Goal: Find specific page/section: Find specific page/section

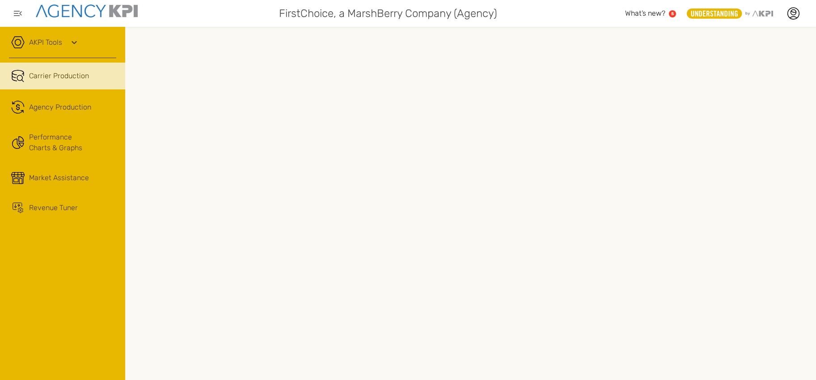
click at [66, 45] on div "AKPI Tools" at bounding box center [62, 47] width 107 height 22
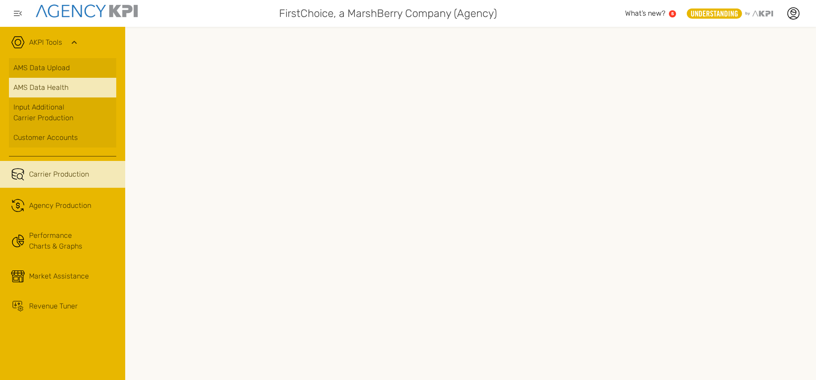
click at [58, 85] on span "AMS Data Health" at bounding box center [40, 87] width 55 height 11
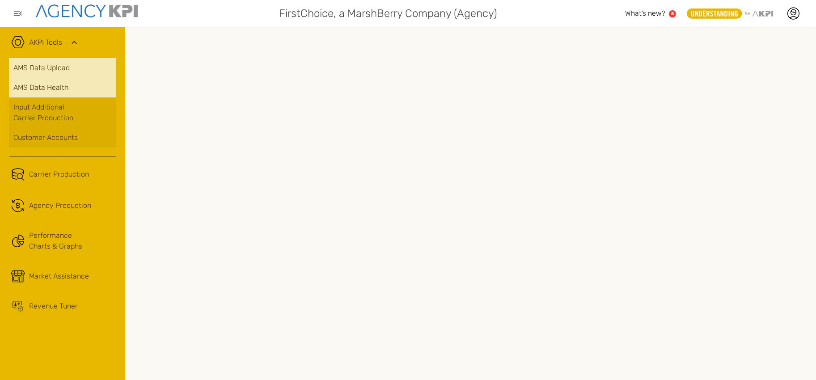
click at [42, 67] on link "AMS Data Upload" at bounding box center [62, 68] width 107 height 20
click at [48, 67] on link "AMS Data Upload" at bounding box center [62, 68] width 107 height 20
